Goal: Task Accomplishment & Management: Use online tool/utility

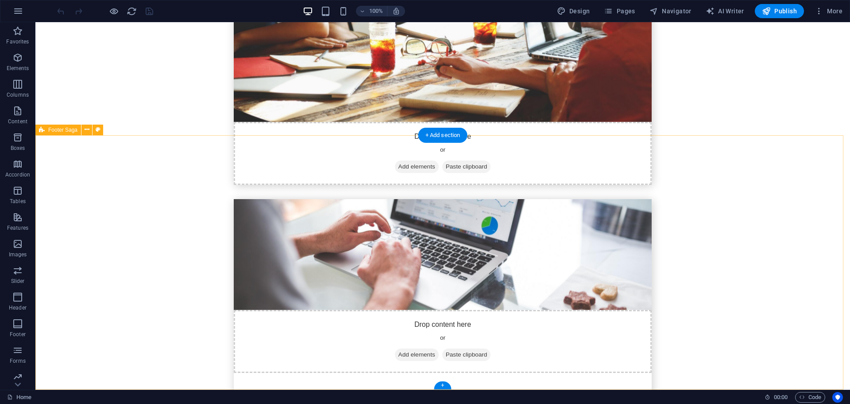
scroll to position [2403, 0]
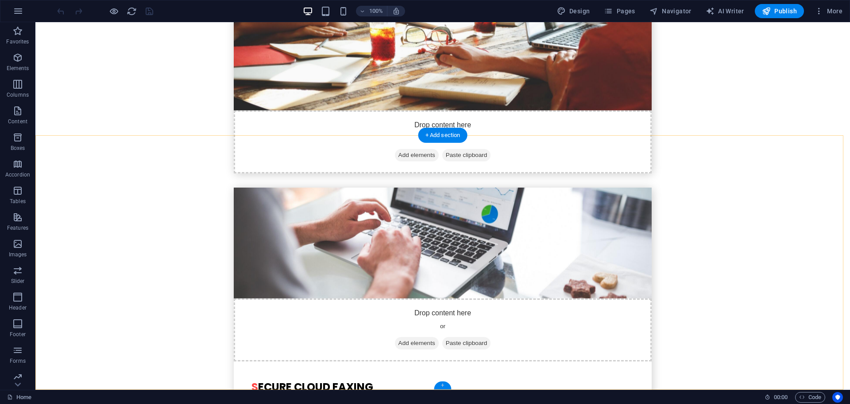
click at [443, 384] on div "+" at bounding box center [442, 385] width 17 height 8
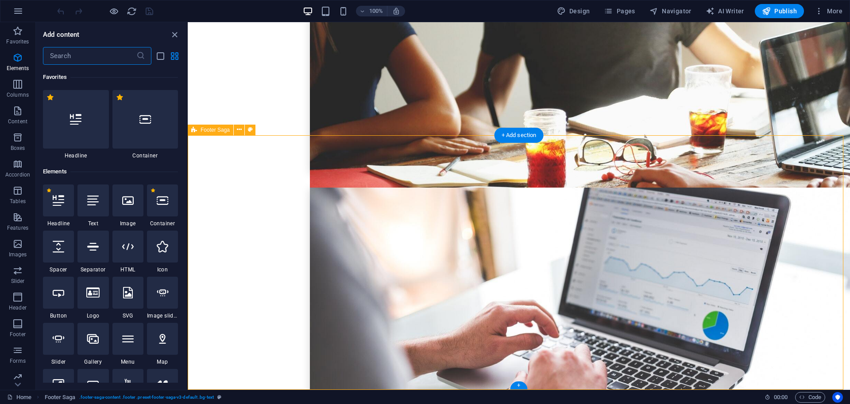
scroll to position [1550, 0]
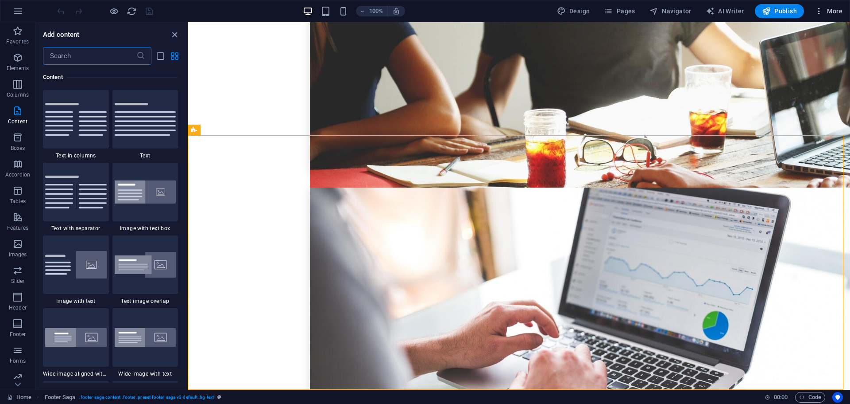
click at [823, 9] on icon "button" at bounding box center [819, 11] width 9 height 9
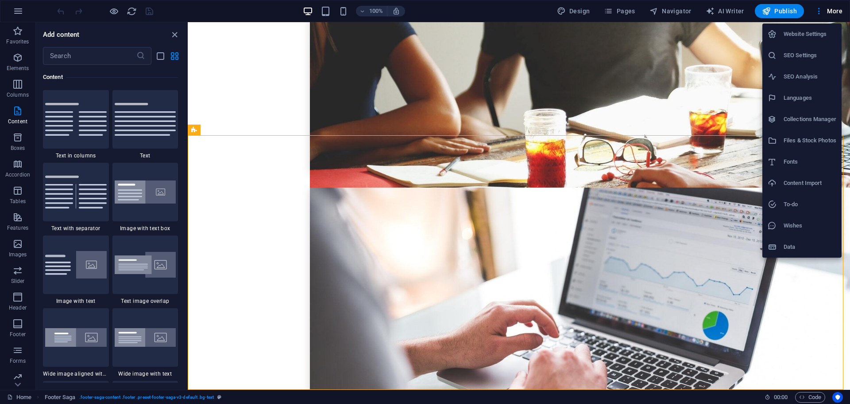
click at [20, 8] on div at bounding box center [425, 202] width 850 height 404
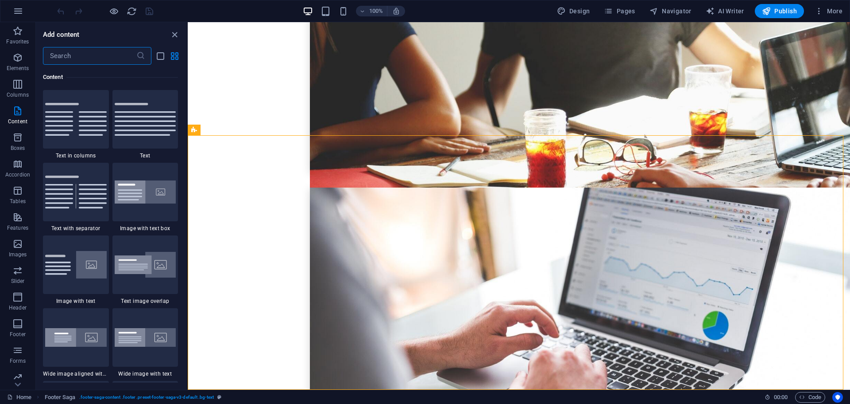
click at [106, 50] on input "text" at bounding box center [89, 56] width 93 height 18
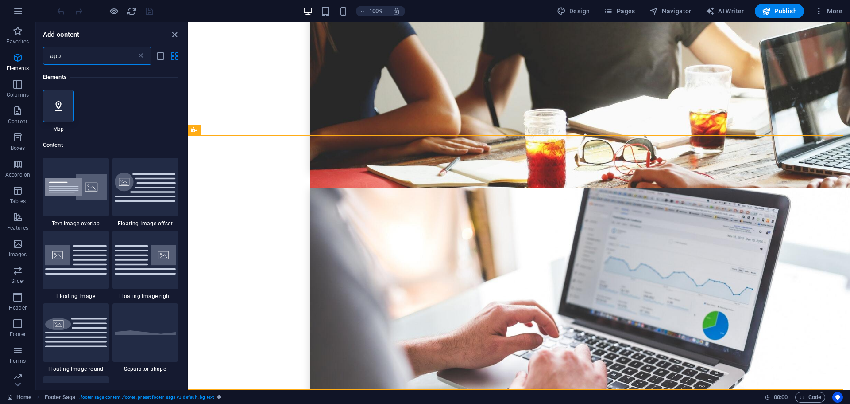
scroll to position [0, 0]
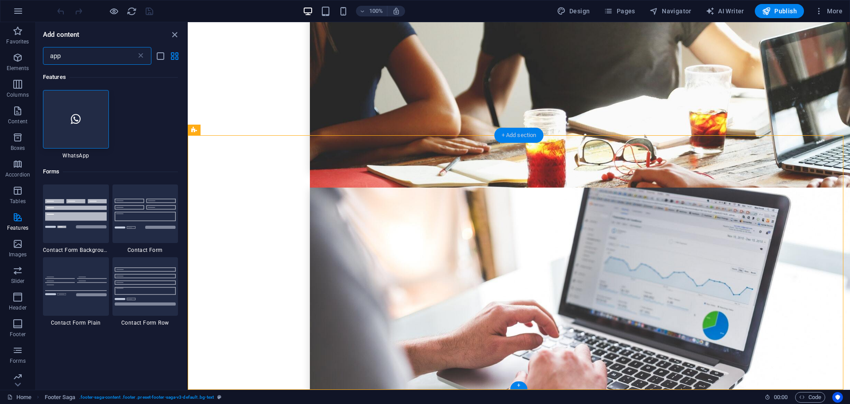
type input "app"
click at [508, 134] on div "+ Add section" at bounding box center [519, 135] width 49 height 15
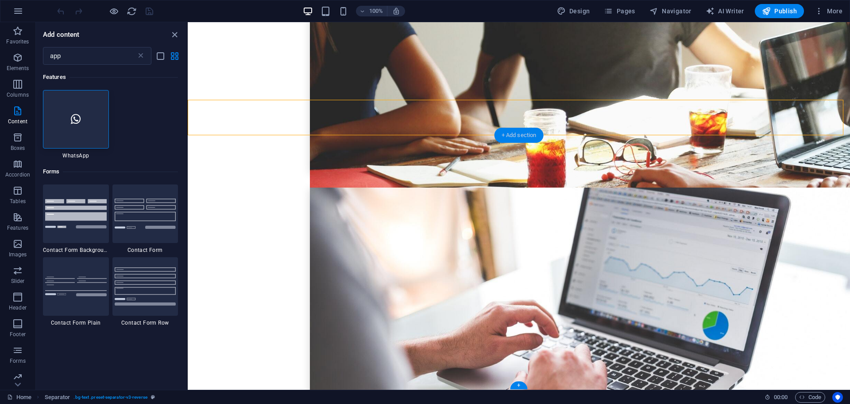
click at [503, 134] on div "+ Add section" at bounding box center [519, 135] width 49 height 15
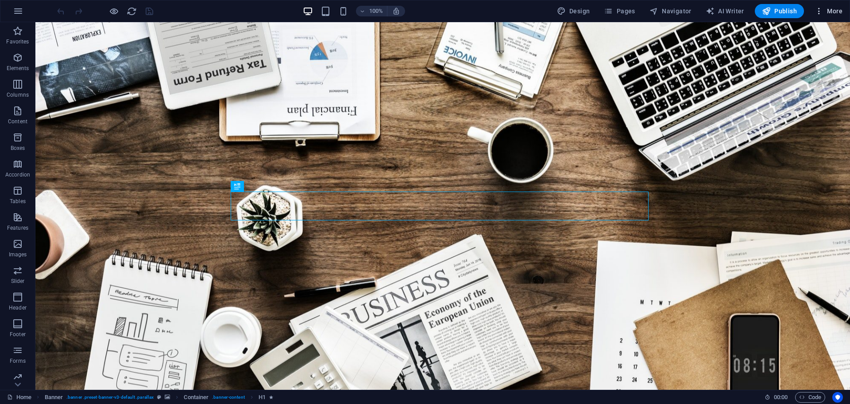
click at [835, 12] on span "More" at bounding box center [829, 11] width 28 height 9
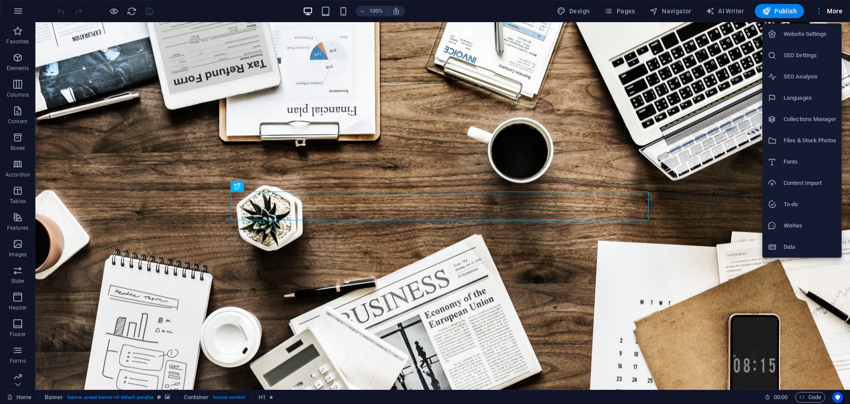
click at [804, 34] on h6 "Website Settings" at bounding box center [810, 34] width 53 height 11
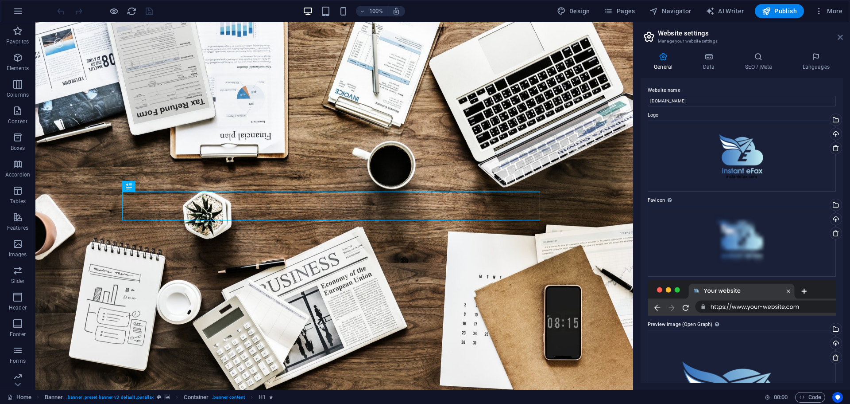
click at [840, 38] on icon at bounding box center [840, 37] width 5 height 7
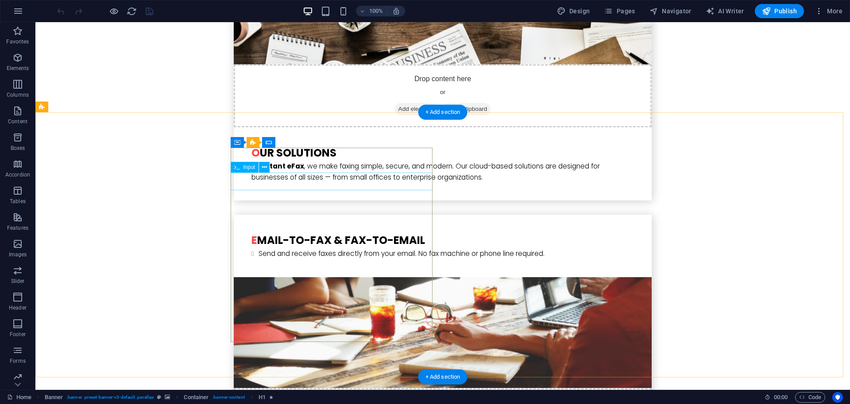
scroll to position [2403, 0]
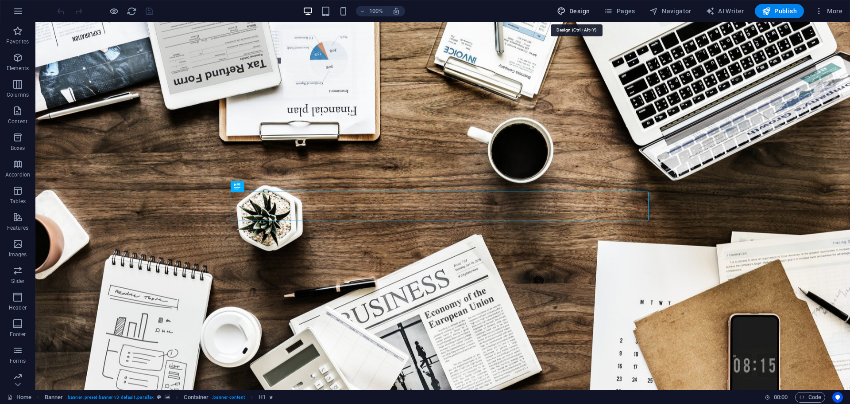
click at [573, 12] on span "Design" at bounding box center [573, 11] width 33 height 9
select select "rem"
select select "300"
select select "px"
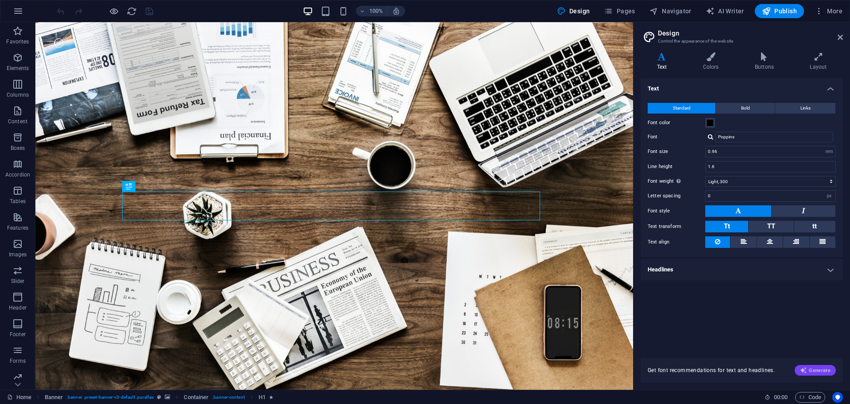
click at [815, 368] on span "Generate" at bounding box center [815, 369] width 31 height 7
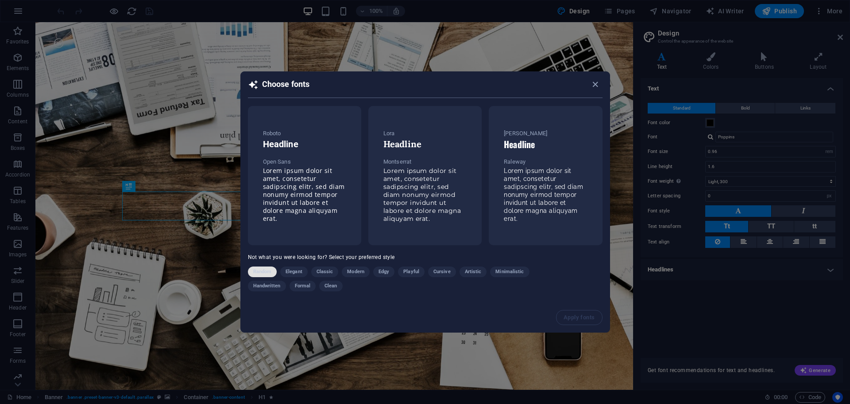
click at [265, 272] on span "Random" at bounding box center [262, 271] width 19 height 11
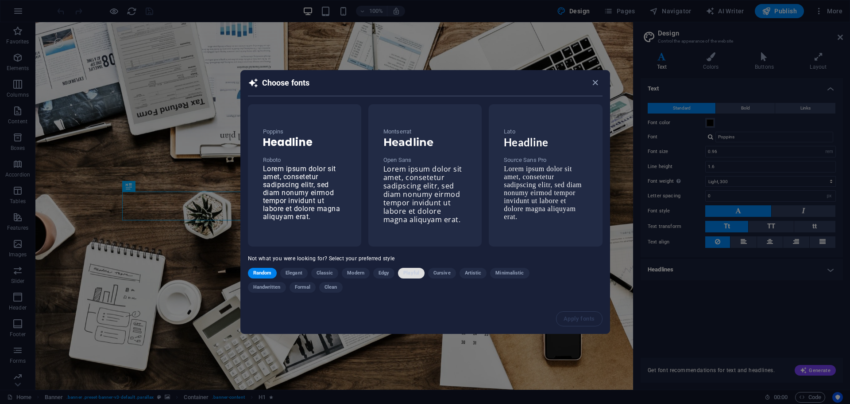
click at [417, 275] on span "Playful" at bounding box center [412, 273] width 16 height 11
click at [594, 83] on icon "button" at bounding box center [595, 83] width 10 height 10
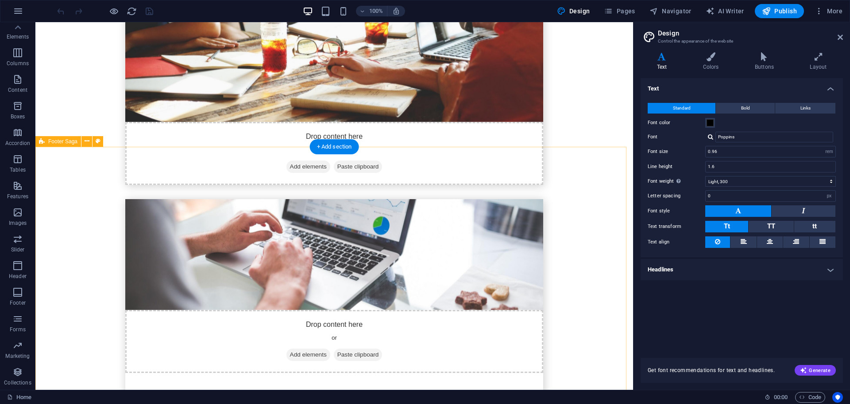
scroll to position [2403, 0]
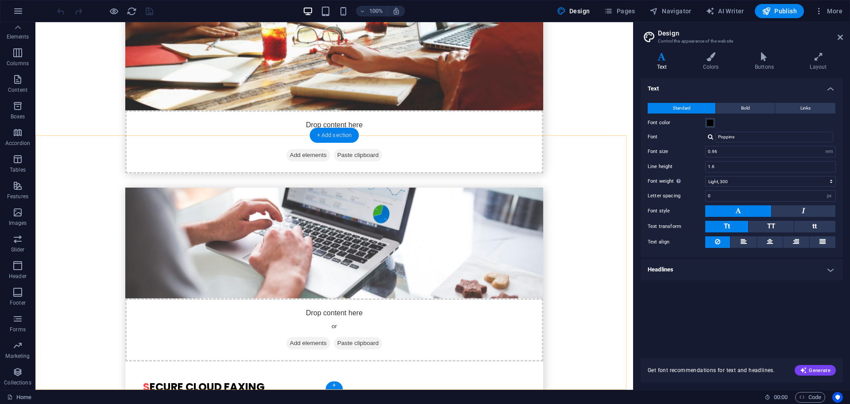
click at [326, 136] on div "+ Add section" at bounding box center [334, 135] width 49 height 15
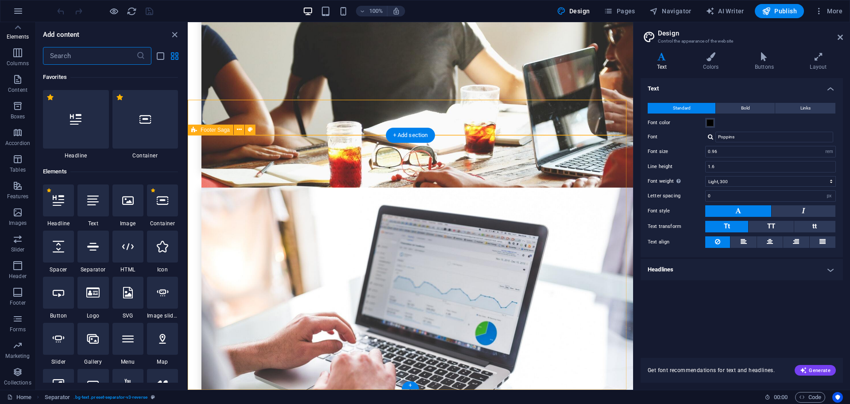
scroll to position [1550, 0]
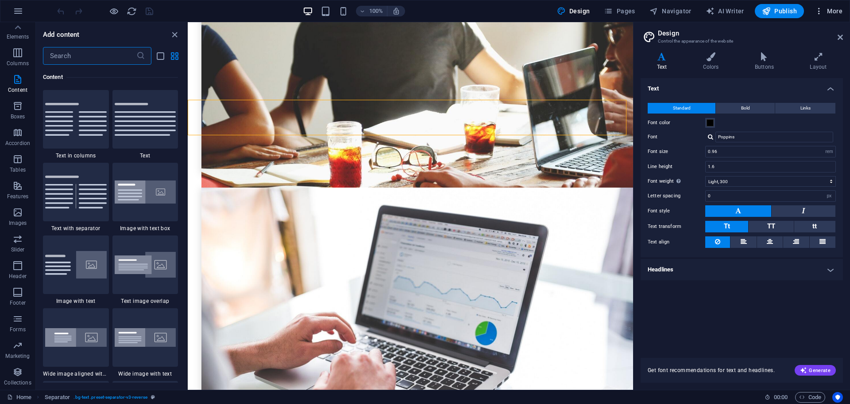
click at [825, 11] on span "More" at bounding box center [829, 11] width 28 height 9
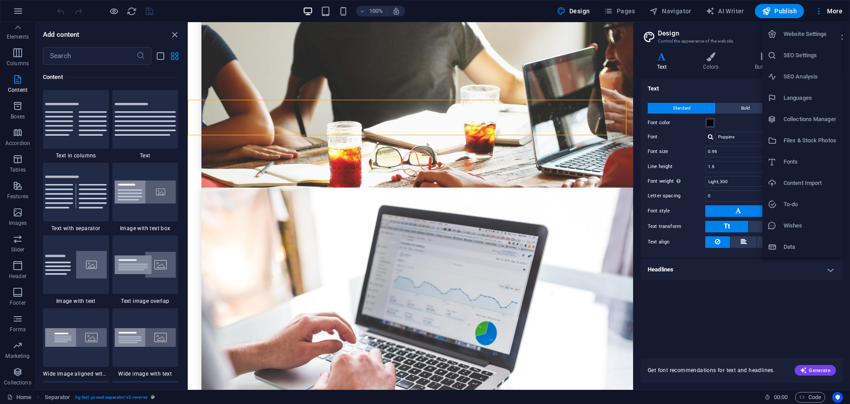
click at [794, 225] on h6 "Wishes" at bounding box center [810, 225] width 53 height 11
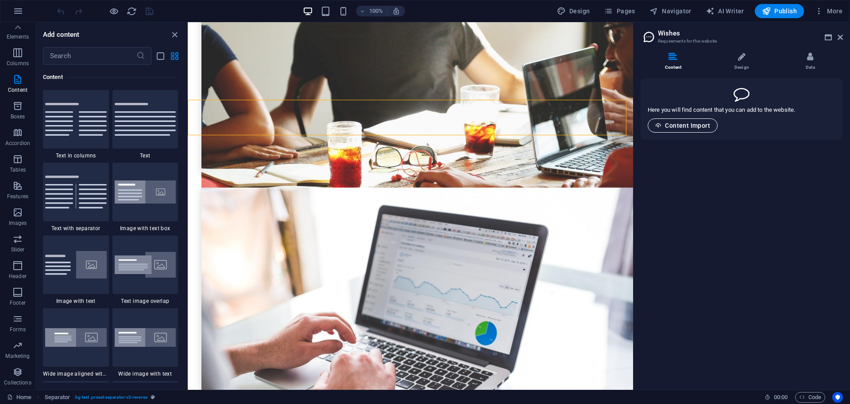
click at [689, 126] on span "Content Import" at bounding box center [683, 125] width 55 height 7
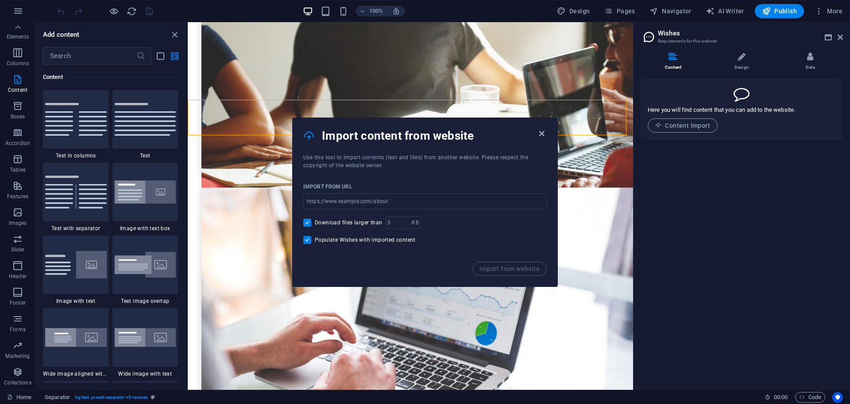
click at [545, 133] on icon "button" at bounding box center [542, 133] width 10 height 10
